Goal: Complete application form

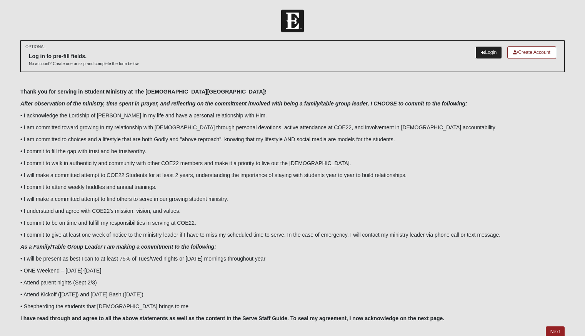
click at [486, 52] on link "Login" at bounding box center [488, 52] width 27 height 13
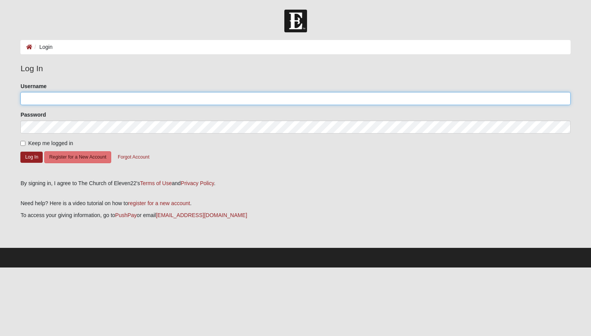
type input "[DOMAIN_NAME][EMAIL_ADDRESS][DOMAIN_NAME]"
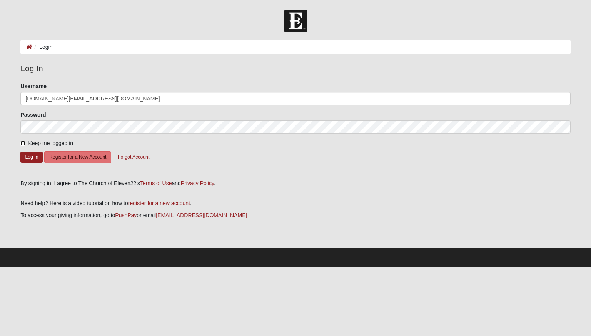
click at [24, 144] on input "Keep me logged in" at bounding box center [22, 143] width 5 height 5
checkbox input "true"
click at [35, 158] on button "Log In" at bounding box center [31, 157] width 22 height 11
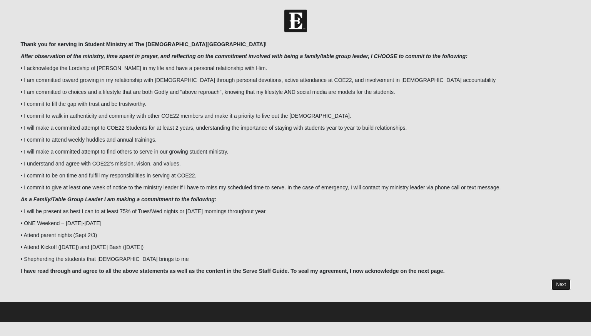
click at [559, 286] on link "Next" at bounding box center [560, 284] width 19 height 11
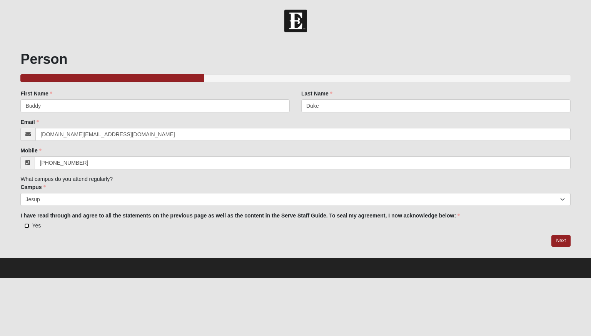
click at [28, 226] on input "Yes" at bounding box center [26, 225] width 5 height 5
checkbox input "true"
click at [555, 242] on link "Next" at bounding box center [560, 240] width 19 height 11
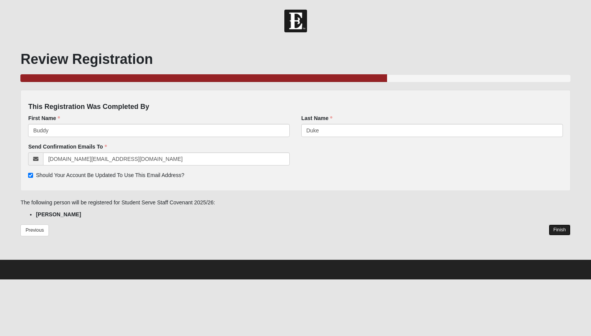
click at [560, 233] on link "Finish" at bounding box center [559, 229] width 22 height 11
